Goal: Information Seeking & Learning: Learn about a topic

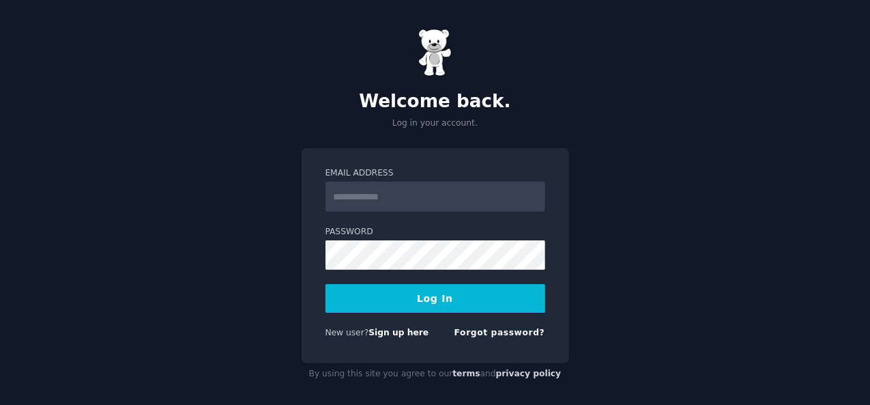
click at [386, 196] on input "Email Address" at bounding box center [436, 197] width 220 height 30
drag, startPoint x: 365, startPoint y: 196, endPoint x: 285, endPoint y: 200, distance: 80.7
click at [285, 200] on div "**********" at bounding box center [435, 206] width 870 height 413
type input "**********"
click at [411, 298] on button "Log In" at bounding box center [436, 298] width 220 height 29
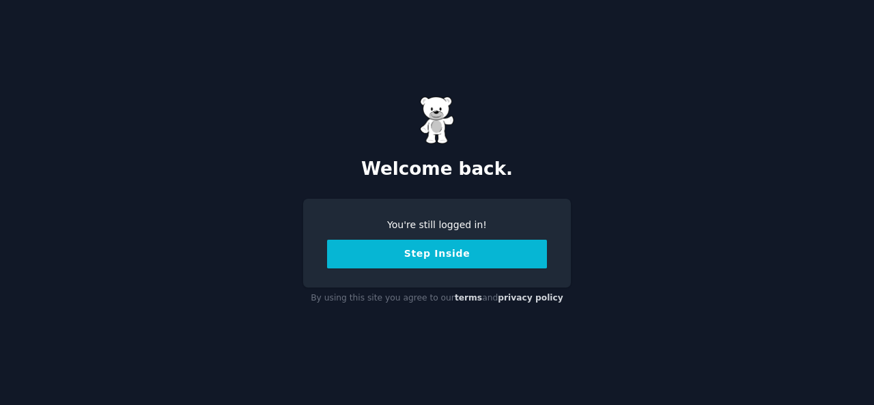
click at [451, 259] on button "Step Inside" at bounding box center [437, 254] width 220 height 29
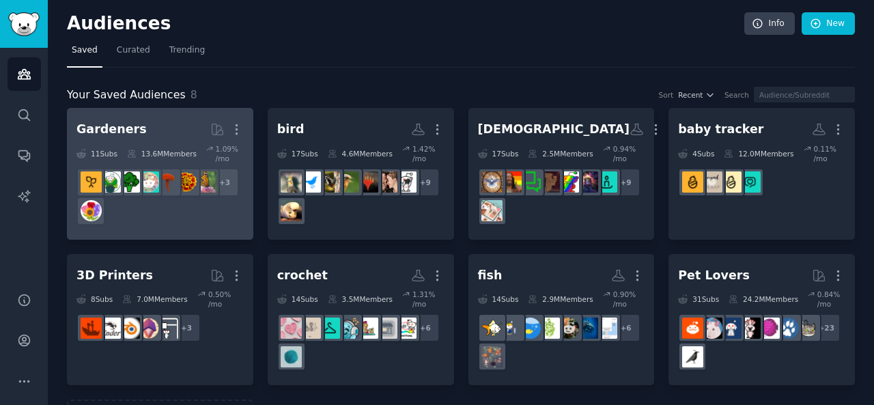
click at [124, 131] on div "Gardeners" at bounding box center [111, 129] width 70 height 17
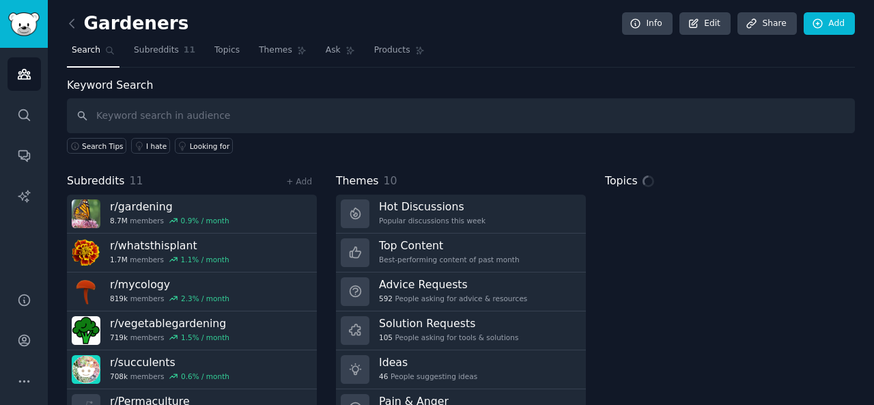
scroll to position [63, 0]
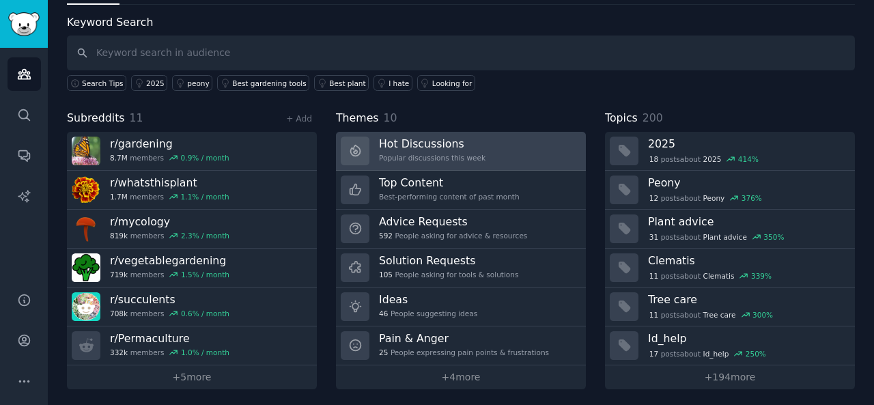
click at [481, 147] on link "Hot Discussions Popular discussions this week" at bounding box center [461, 151] width 250 height 39
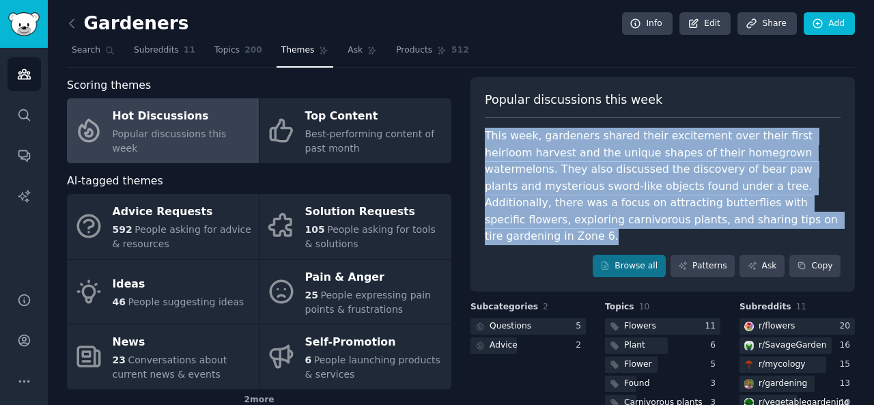
drag, startPoint x: 483, startPoint y: 132, endPoint x: 553, endPoint y: 240, distance: 127.8
click at [553, 240] on div "This week, gardeners shared their excitement over their first heirloom harvest …" at bounding box center [663, 186] width 356 height 117
click at [521, 242] on div at bounding box center [521, 242] width 0 height 0
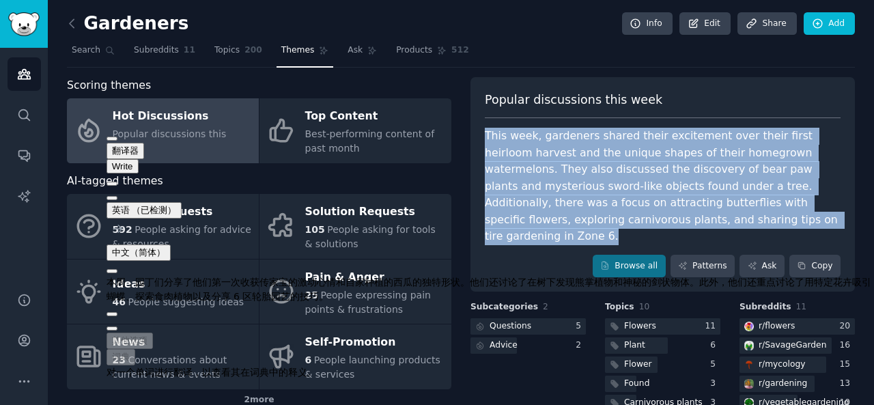
click at [553, 214] on div "This week, gardeners shared their excitement over their first heirloom harvest …" at bounding box center [663, 186] width 356 height 117
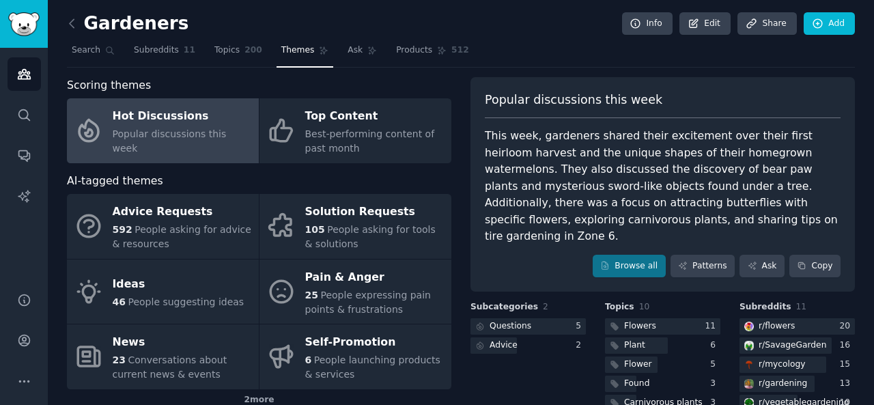
click at [557, 215] on div "This week, gardeners shared their excitement over their first heirloom harvest …" at bounding box center [663, 186] width 356 height 117
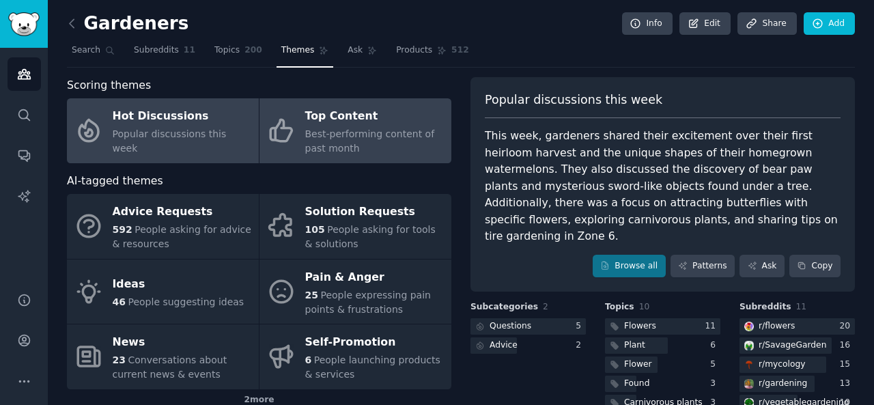
click at [350, 121] on div "Top Content" at bounding box center [374, 117] width 139 height 22
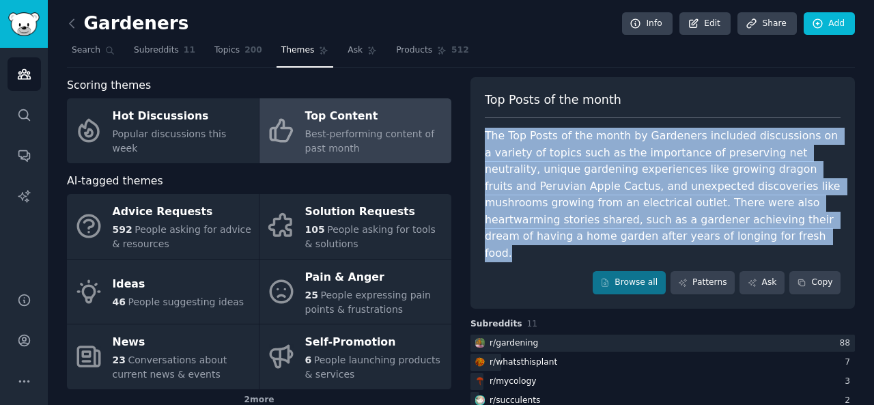
drag, startPoint x: 482, startPoint y: 128, endPoint x: 752, endPoint y: 239, distance: 292.1
click at [752, 239] on div "Top Posts of the month The Top Posts of the month by Gardeners included discuss…" at bounding box center [662, 192] width 384 height 231
click at [742, 242] on div at bounding box center [742, 242] width 0 height 0
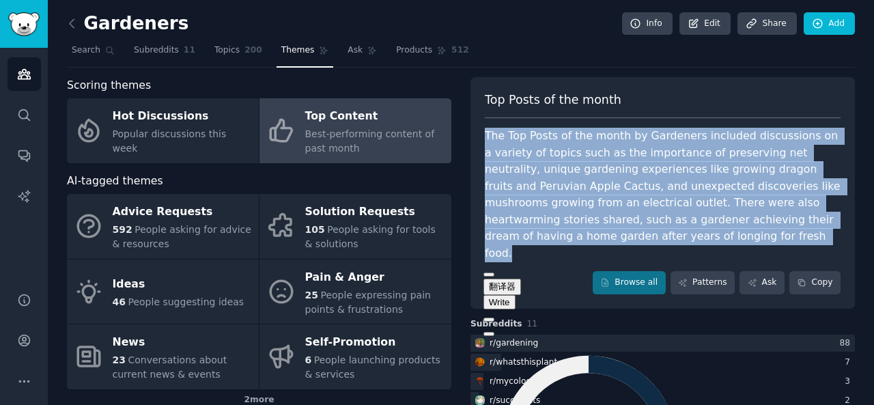
scroll to position [68, 0]
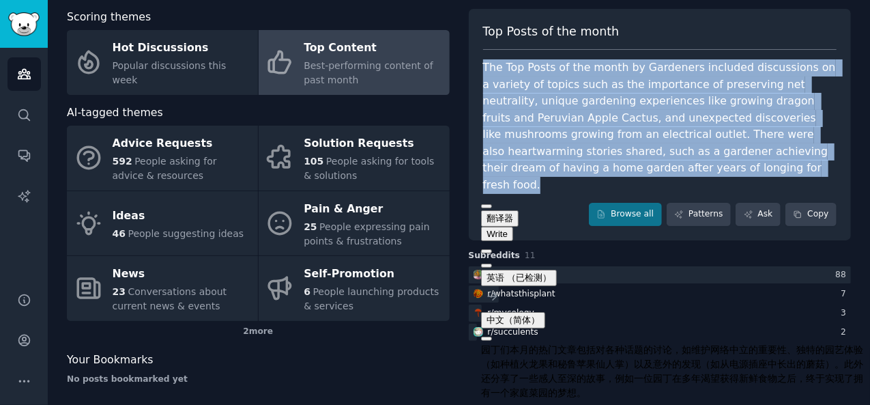
click at [582, 153] on div "The Top Posts of the month by Gardeners included discussions on a variety of to…" at bounding box center [660, 126] width 354 height 134
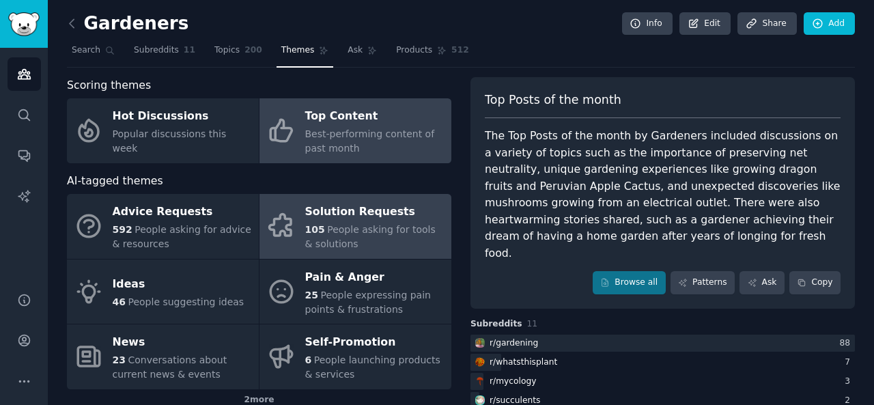
scroll to position [0, 0]
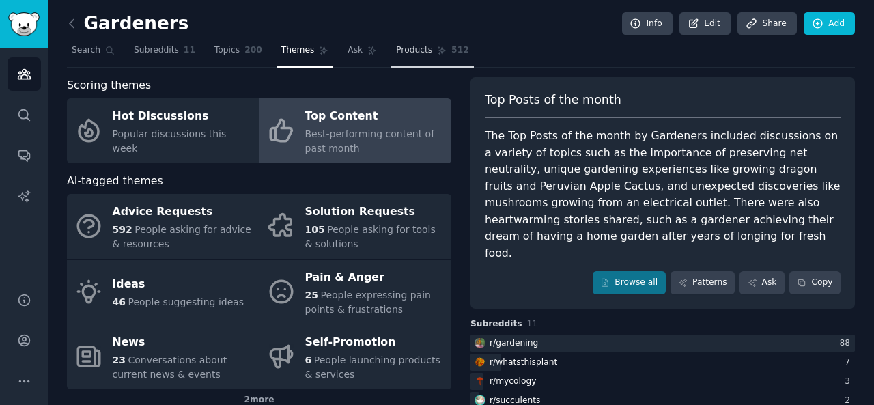
click at [401, 50] on span "Products" at bounding box center [414, 50] width 36 height 12
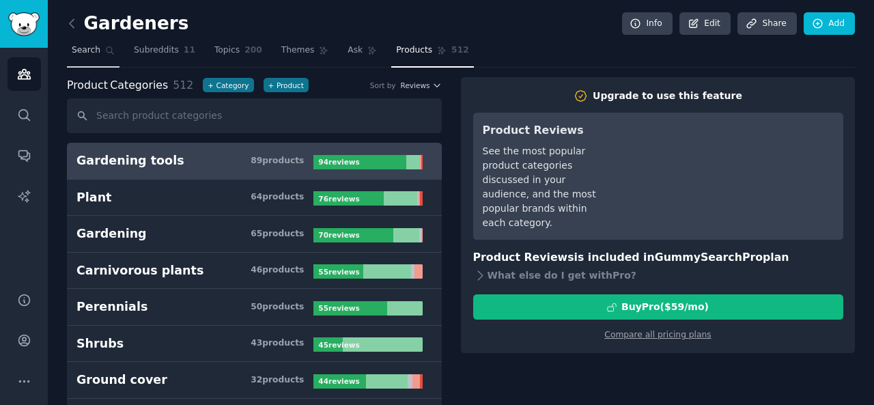
click at [96, 56] on link "Search" at bounding box center [93, 54] width 53 height 28
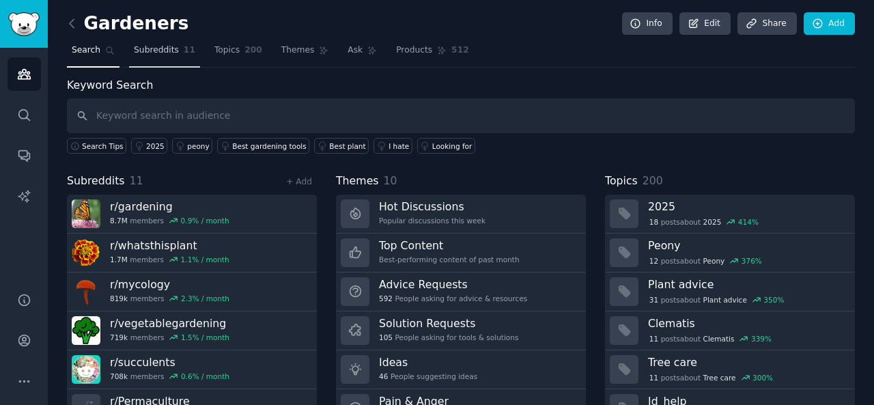
click at [138, 50] on span "Subreddits" at bounding box center [156, 50] width 45 height 12
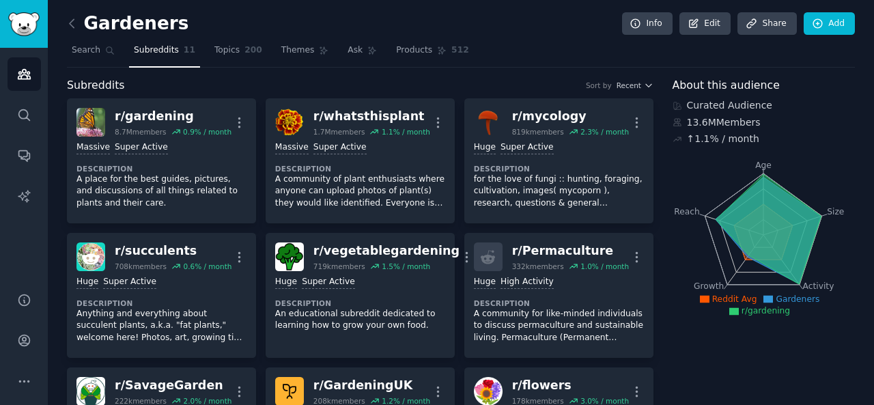
click at [207, 207] on p "A place for the best guides, pictures, and discussions of all things related to…" at bounding box center [161, 191] width 170 height 36
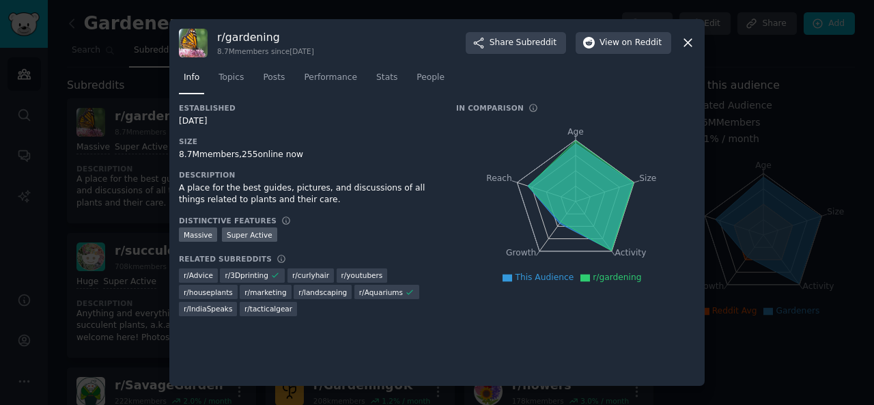
click at [687, 36] on icon at bounding box center [688, 42] width 14 height 14
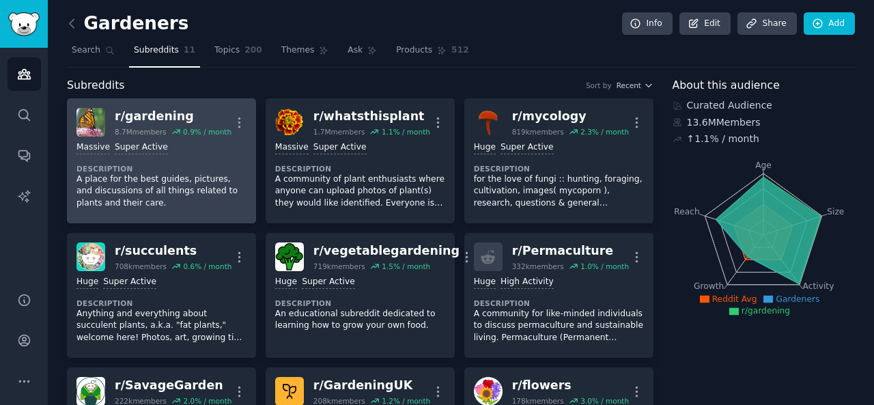
click at [153, 112] on div "r/ gardening" at bounding box center [173, 116] width 117 height 17
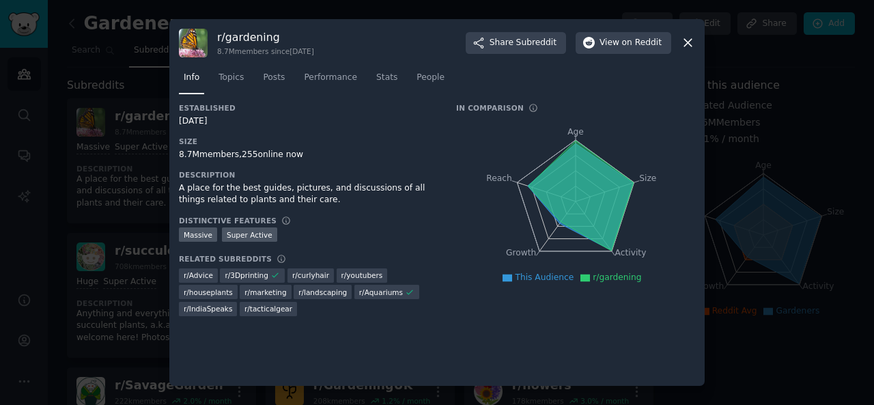
click at [687, 44] on icon at bounding box center [688, 44] width 8 height 8
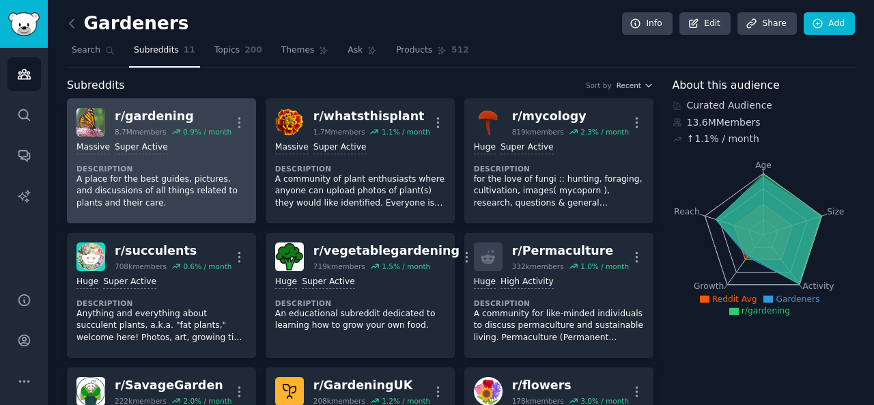
click at [160, 190] on p "A place for the best guides, pictures, and discussions of all things related to…" at bounding box center [161, 191] width 170 height 36
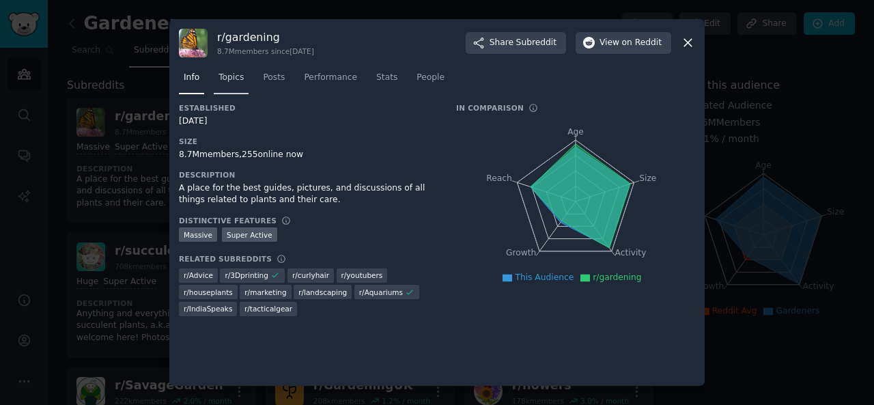
click at [229, 84] on link "Topics" at bounding box center [231, 81] width 35 height 28
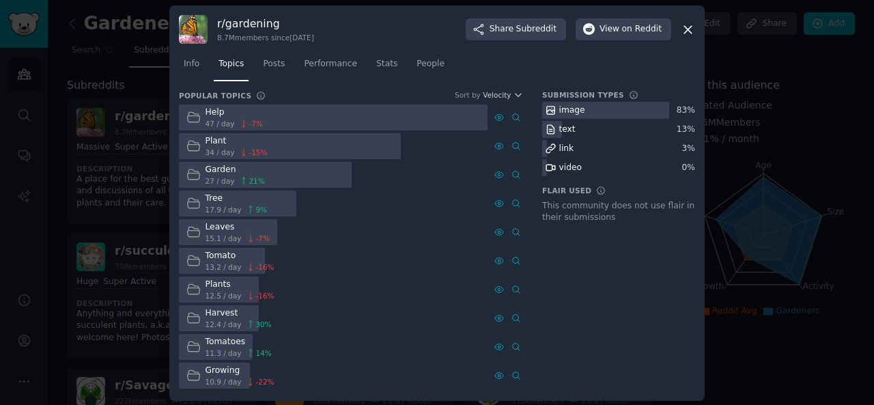
scroll to position [9, 0]
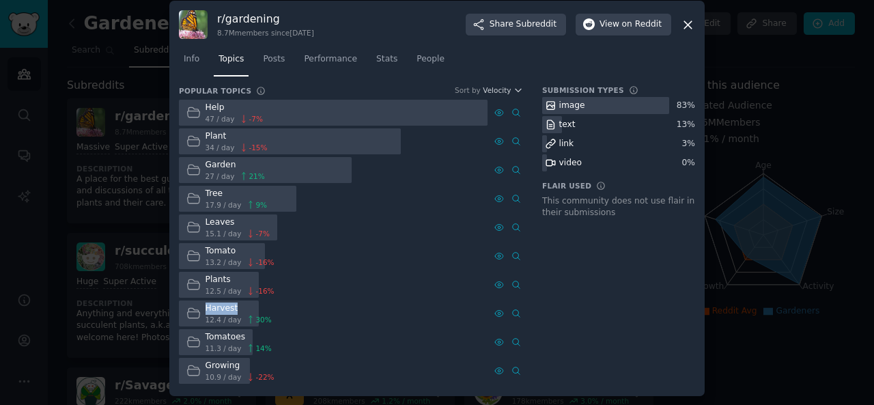
drag, startPoint x: 202, startPoint y: 304, endPoint x: 238, endPoint y: 307, distance: 35.6
click at [238, 307] on div "Harvest 12.4 / day 30 %" at bounding box center [229, 313] width 100 height 27
copy div "Harvest"
click at [277, 62] on span "Posts" at bounding box center [274, 59] width 22 height 12
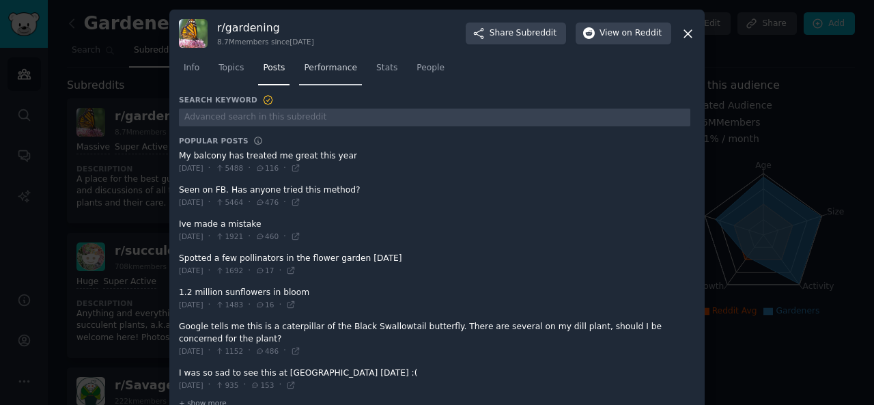
click at [317, 79] on link "Performance" at bounding box center [330, 71] width 63 height 28
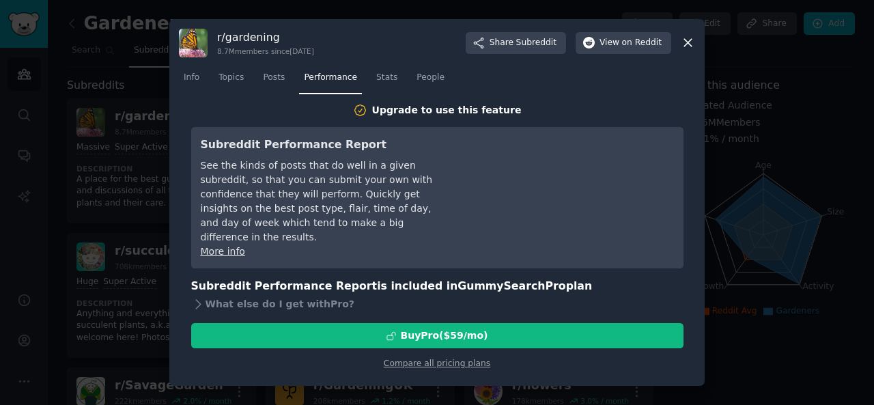
click at [685, 43] on icon at bounding box center [688, 42] width 14 height 14
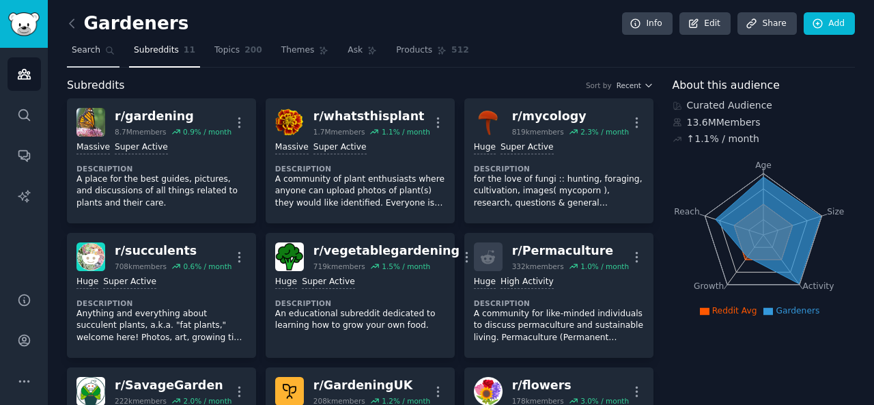
click at [86, 50] on span "Search" at bounding box center [86, 50] width 29 height 12
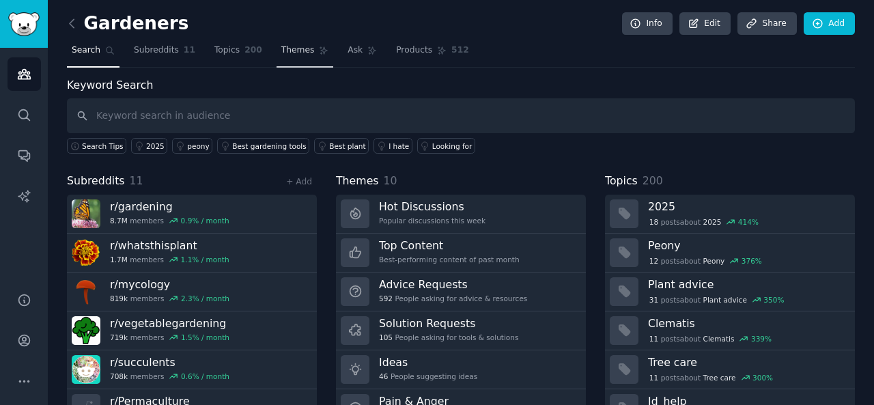
click at [294, 52] on span "Themes" at bounding box center [297, 50] width 33 height 12
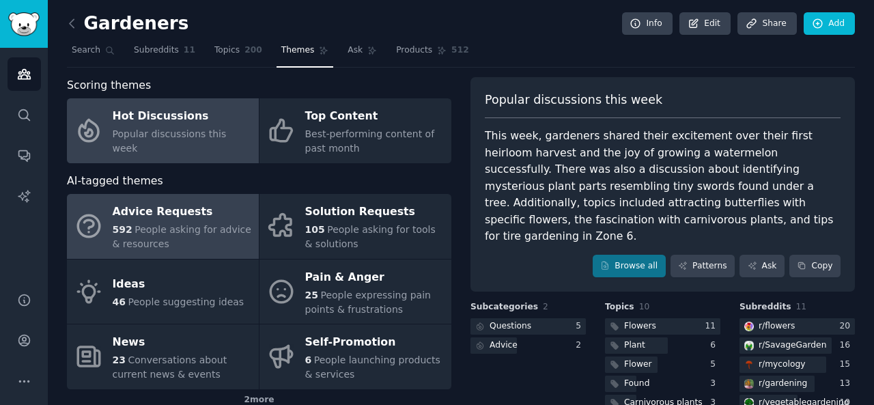
click at [156, 205] on div "Advice Requests" at bounding box center [182, 212] width 139 height 22
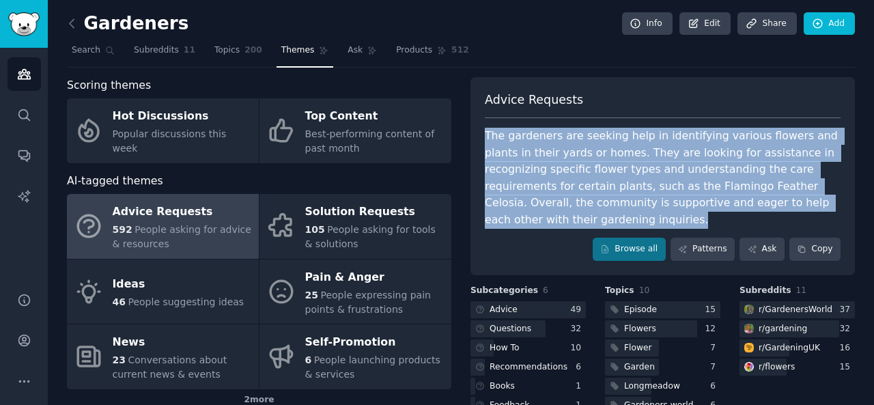
drag, startPoint x: 482, startPoint y: 130, endPoint x: 695, endPoint y: 214, distance: 228.7
click at [695, 213] on div "Advice Requests The gardeners are seeking help in identifying various flowers a…" at bounding box center [662, 176] width 384 height 198
click at [668, 225] on div at bounding box center [668, 225] width 0 height 0
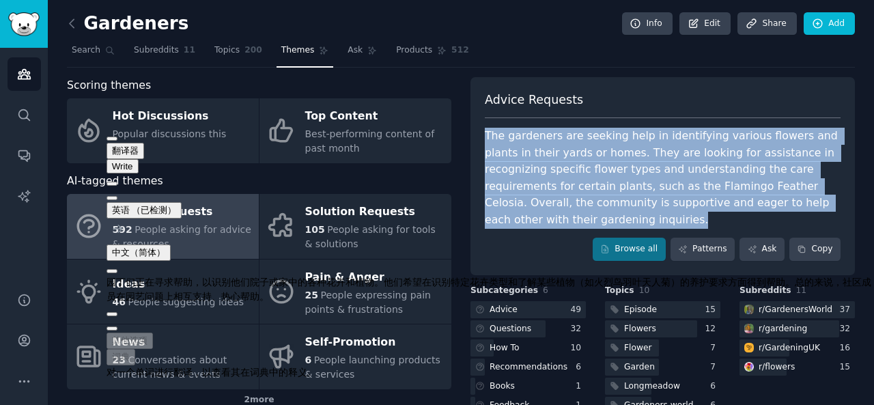
click at [603, 189] on div "The gardeners are seeking help in identifying various flowers and plants in the…" at bounding box center [663, 178] width 356 height 100
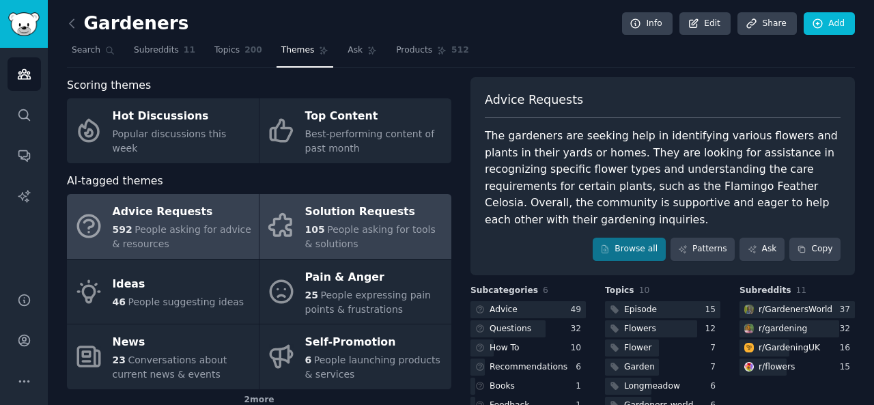
click at [397, 204] on div "Solution Requests" at bounding box center [374, 212] width 139 height 22
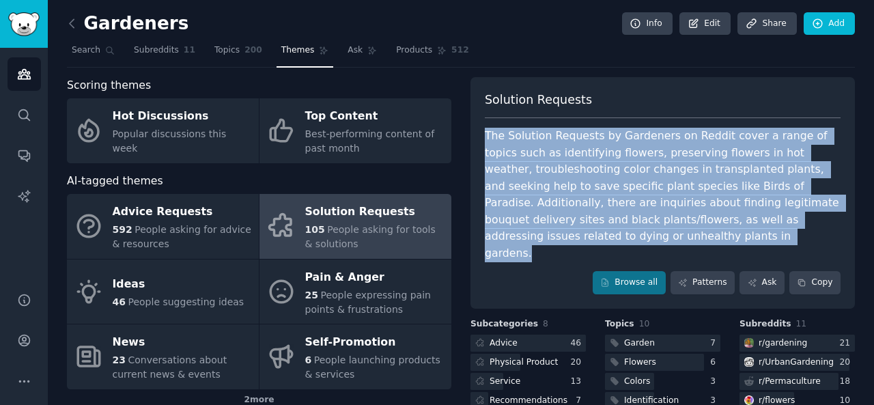
drag, startPoint x: 477, startPoint y: 122, endPoint x: 693, endPoint y: 240, distance: 245.6
click at [683, 229] on div "Solution Requests The Solution Requests by Gardeners on Reddit cover a range of…" at bounding box center [662, 192] width 384 height 231
click at [674, 242] on div at bounding box center [674, 242] width 0 height 0
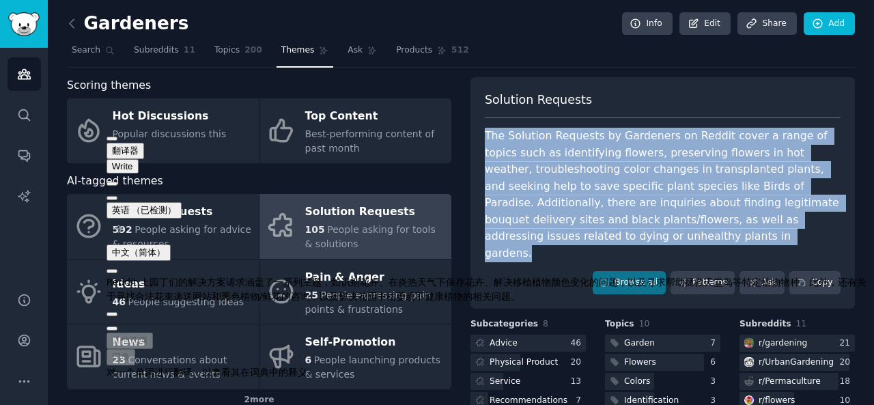
click at [600, 150] on div "The Solution Requests by Gardeners on Reddit cover a range of topics such as id…" at bounding box center [663, 195] width 356 height 134
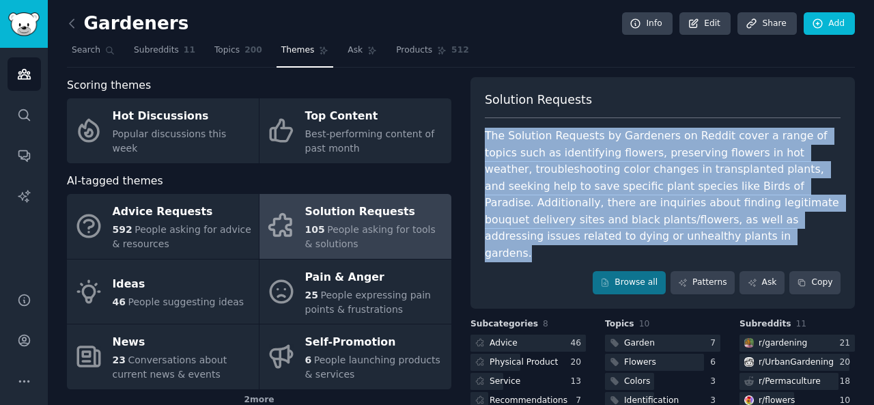
click at [600, 128] on div "The Solution Requests by Gardeners on Reddit cover a range of topics such as id…" at bounding box center [663, 195] width 356 height 134
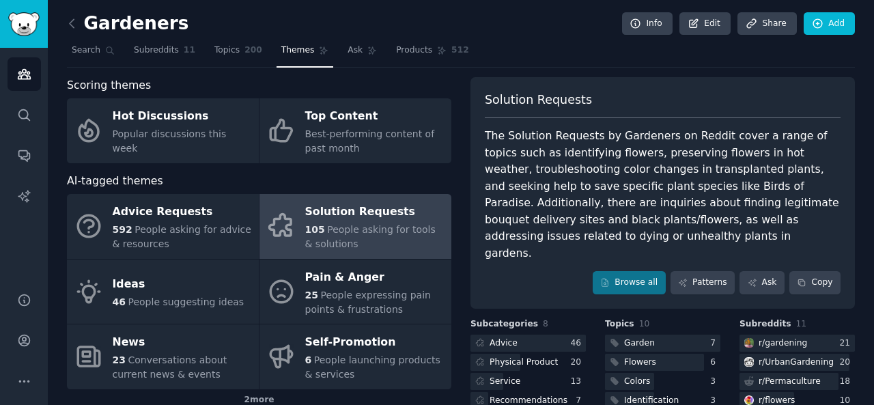
click at [626, 106] on div "Solution Requests" at bounding box center [663, 104] width 356 height 27
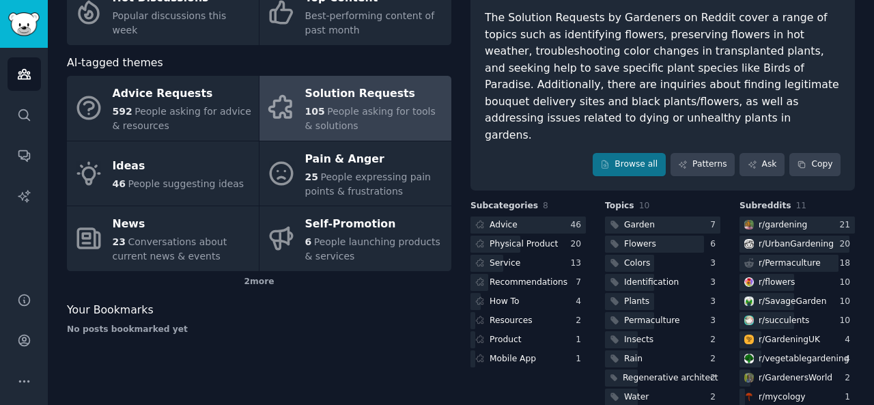
scroll to position [122, 0]
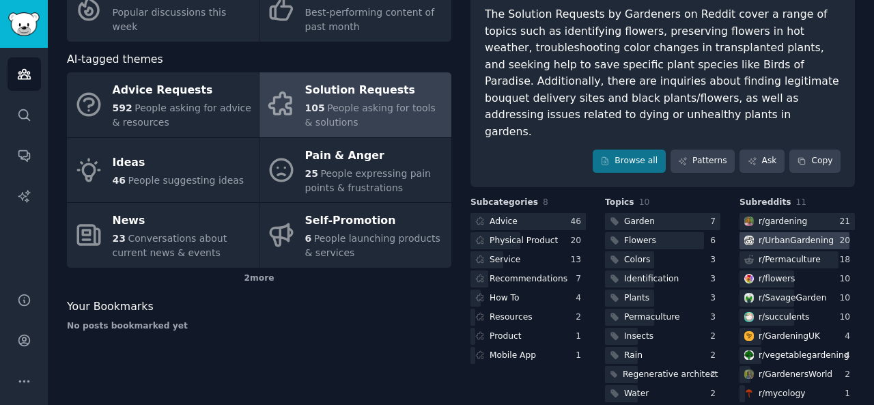
click at [818, 235] on div "r/ UrbanGardening" at bounding box center [795, 241] width 75 height 12
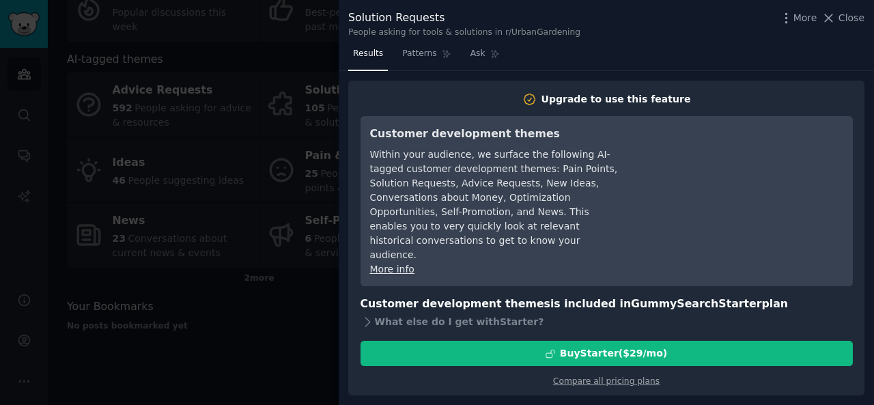
click at [280, 35] on div at bounding box center [437, 202] width 874 height 405
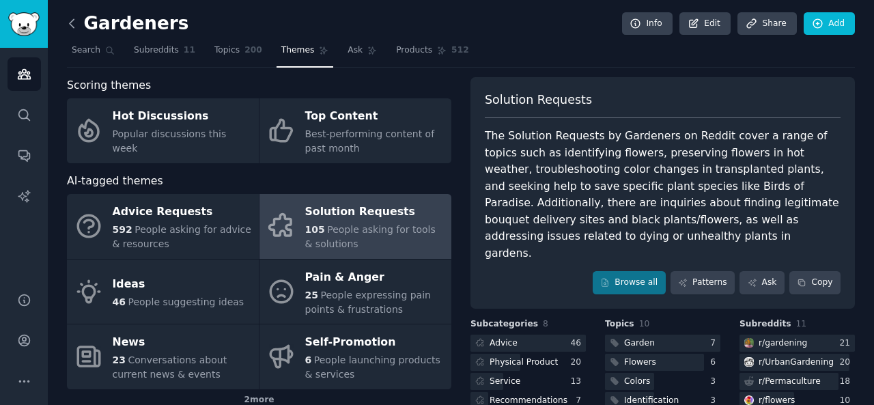
click at [71, 27] on icon at bounding box center [72, 23] width 14 height 14
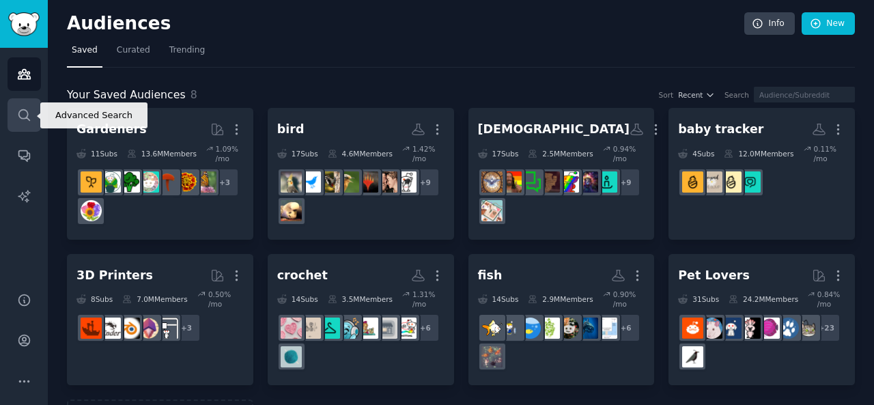
click at [23, 108] on icon "Sidebar" at bounding box center [24, 115] width 14 height 14
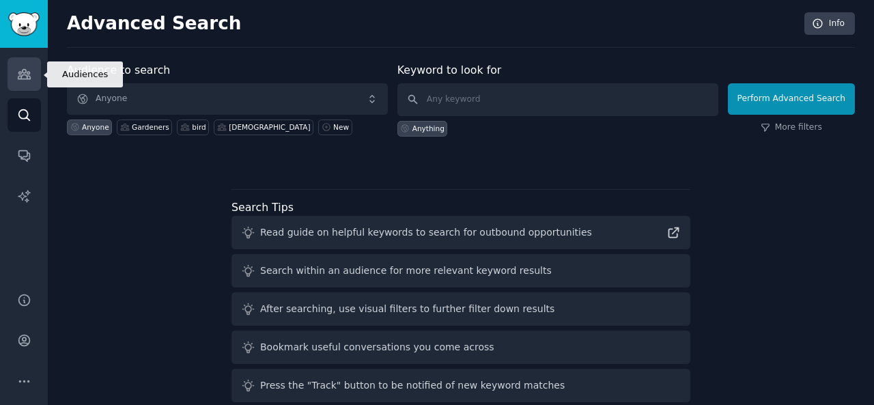
click at [33, 72] on link "Audiences" at bounding box center [24, 73] width 33 height 33
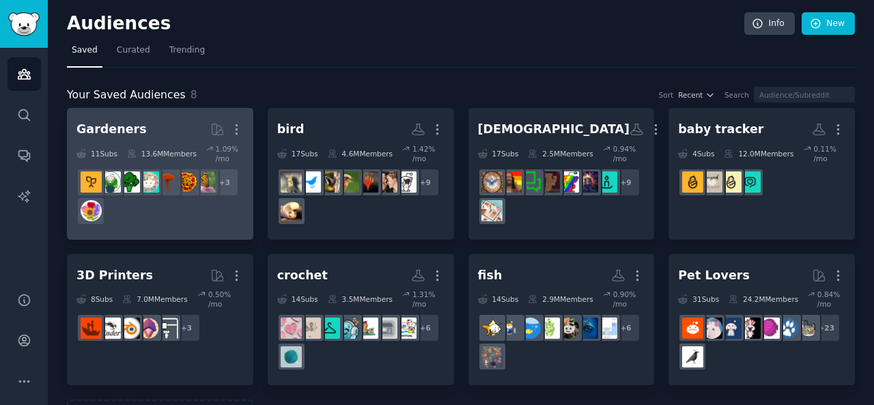
click at [140, 128] on h2 "Gardeners More" at bounding box center [159, 129] width 167 height 24
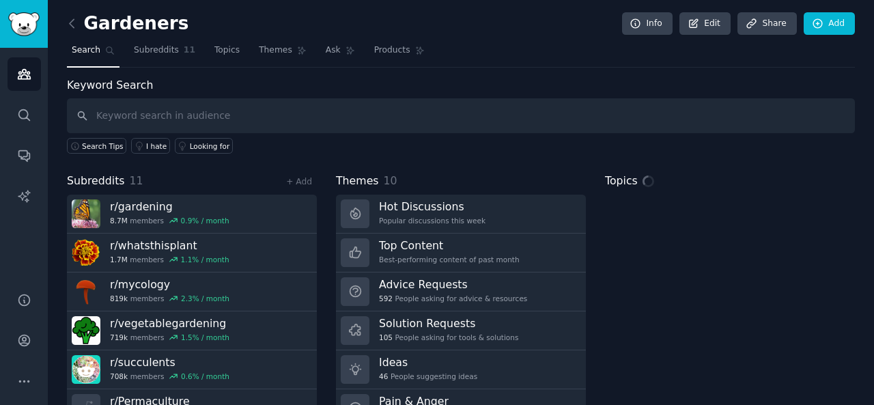
scroll to position [63, 0]
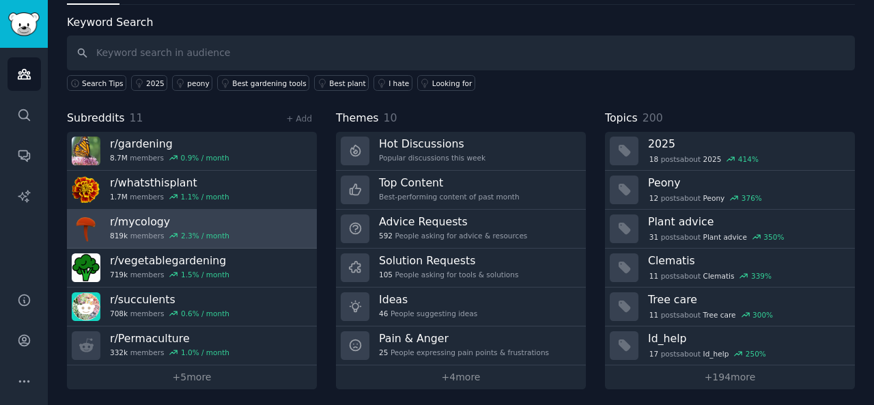
click at [169, 231] on icon at bounding box center [174, 236] width 10 height 10
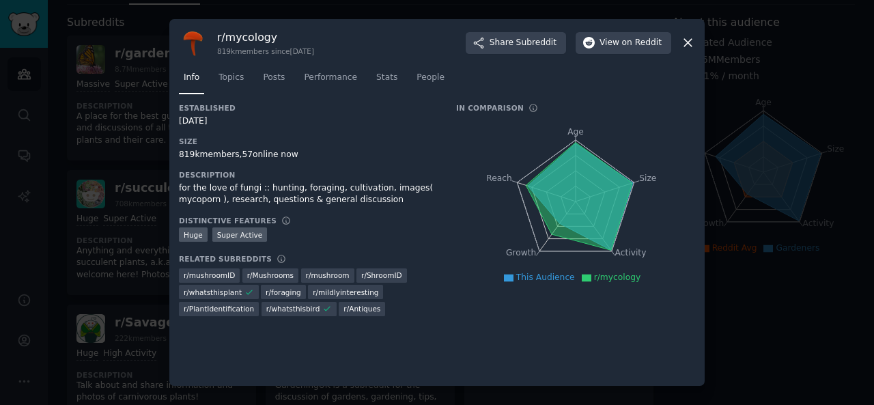
click at [692, 48] on icon at bounding box center [688, 42] width 14 height 14
